Goal: Information Seeking & Learning: Learn about a topic

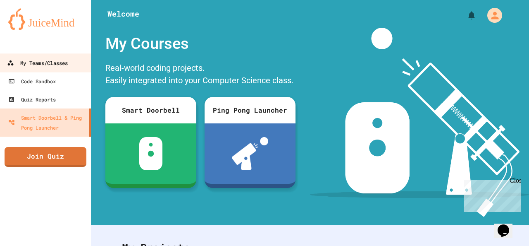
click at [67, 65] on div "My Teams/Classes" at bounding box center [37, 63] width 61 height 10
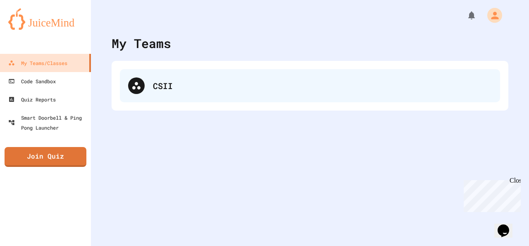
click at [148, 82] on div "CSII" at bounding box center [310, 85] width 380 height 33
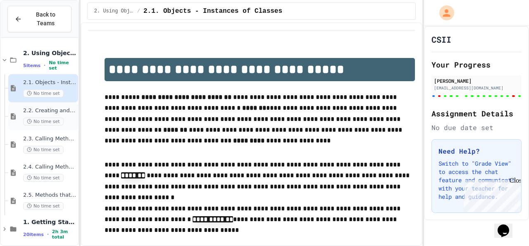
click at [33, 129] on div "2.2. Creating and Initializing Objects: Constructors No time set" at bounding box center [43, 116] width 70 height 28
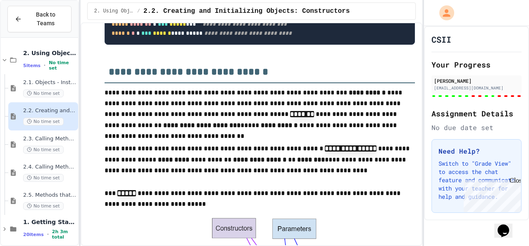
scroll to position [224, 0]
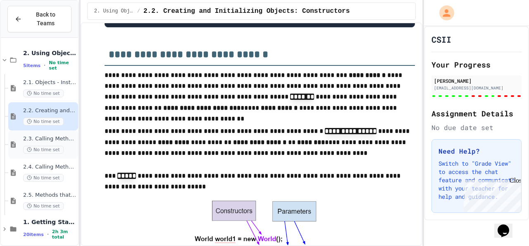
click at [52, 134] on div "2.3. Calling Methods Without Parameters No time set" at bounding box center [43, 144] width 70 height 28
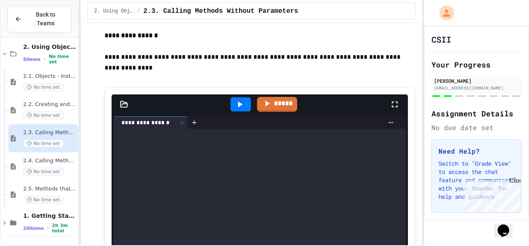
scroll to position [698, 0]
